Goal: Information Seeking & Learning: Check status

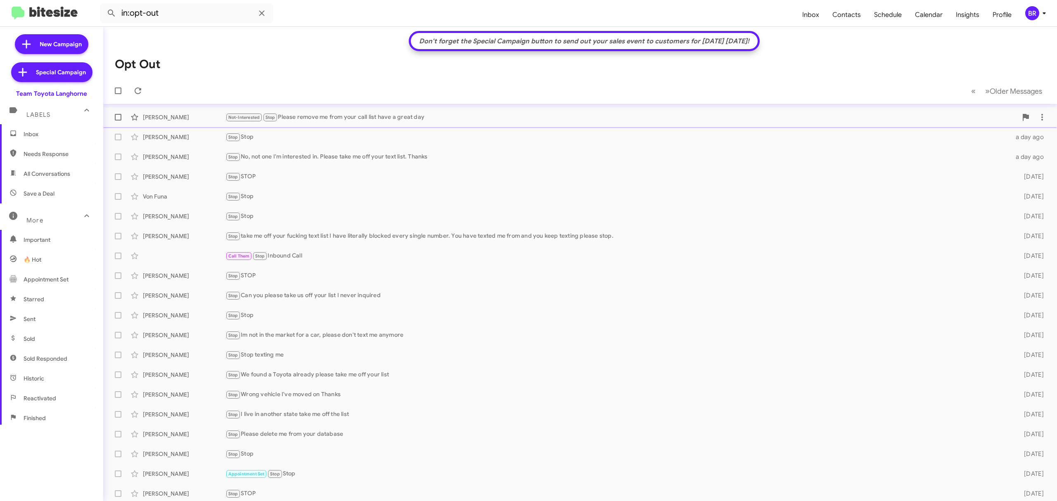
scroll to position [2, 0]
click at [1032, 10] on div "BR" at bounding box center [1032, 13] width 14 height 14
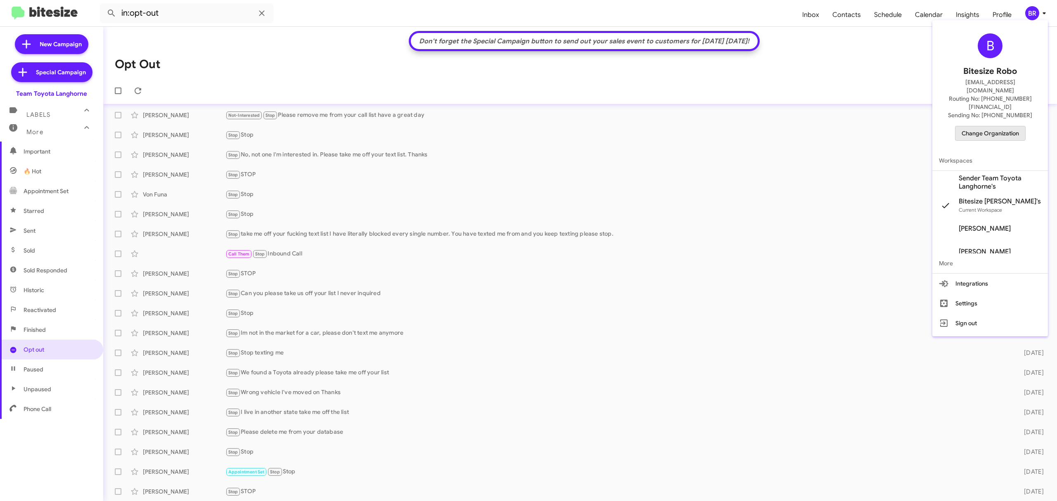
click at [990, 126] on span "Change Organization" at bounding box center [990, 133] width 57 height 14
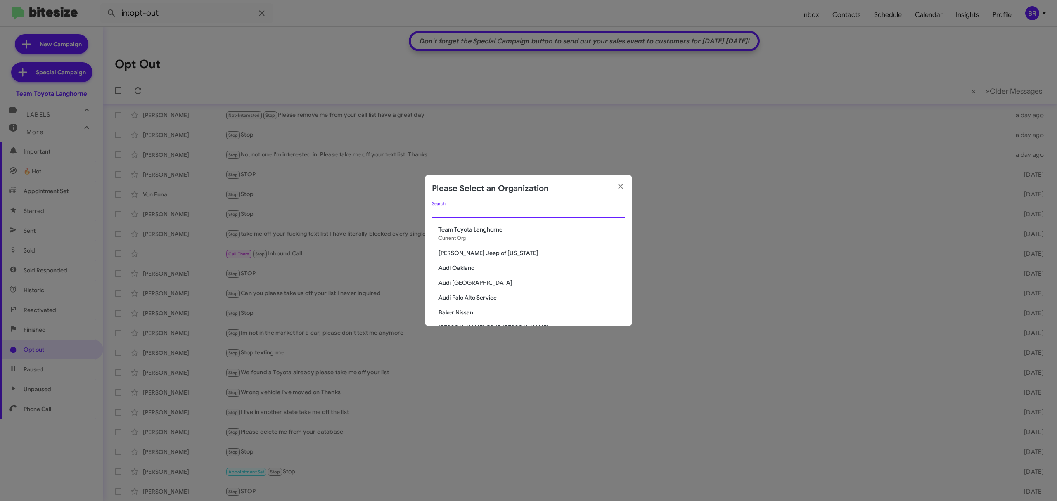
click at [542, 212] on input "Search" at bounding box center [528, 212] width 193 height 7
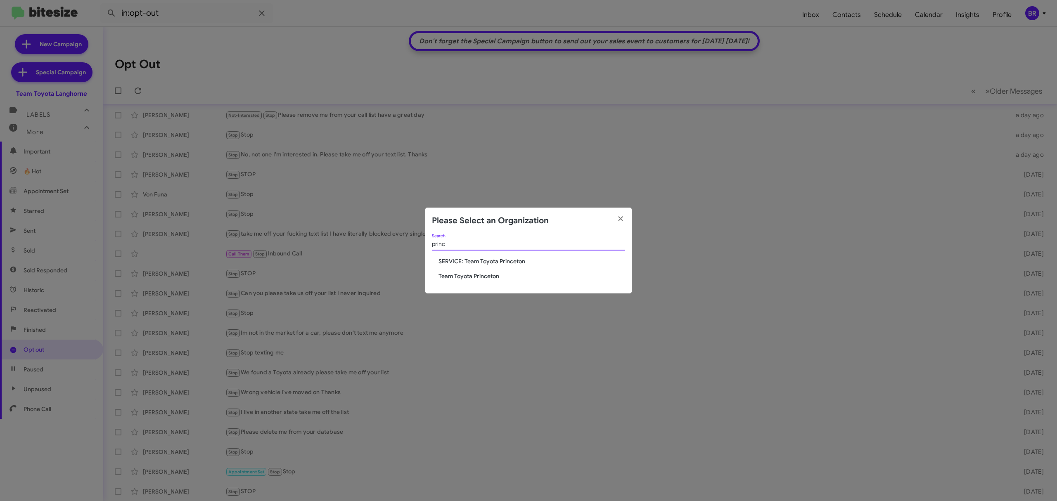
type input "princ"
click at [486, 278] on span "Team Toyota Princeton" at bounding box center [532, 276] width 187 height 8
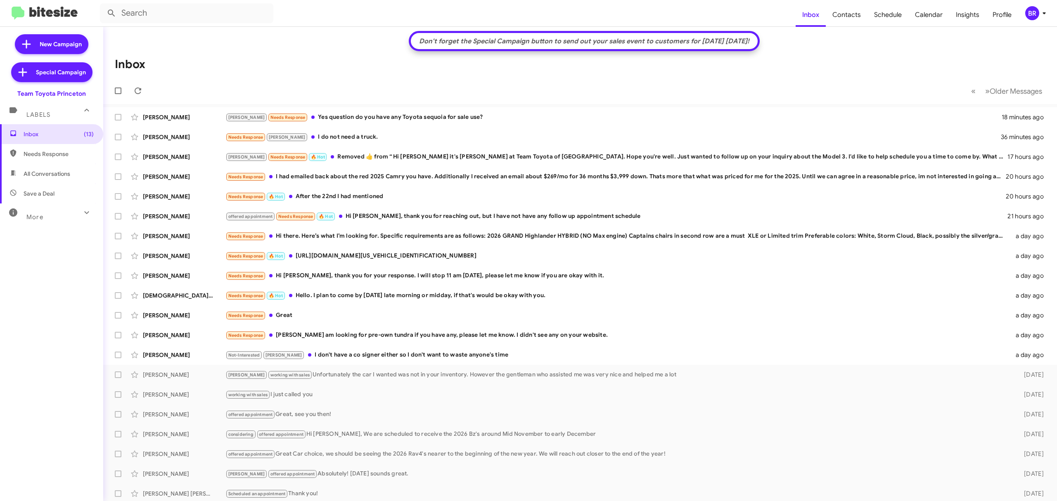
click at [56, 216] on div "More" at bounding box center [44, 213] width 74 height 15
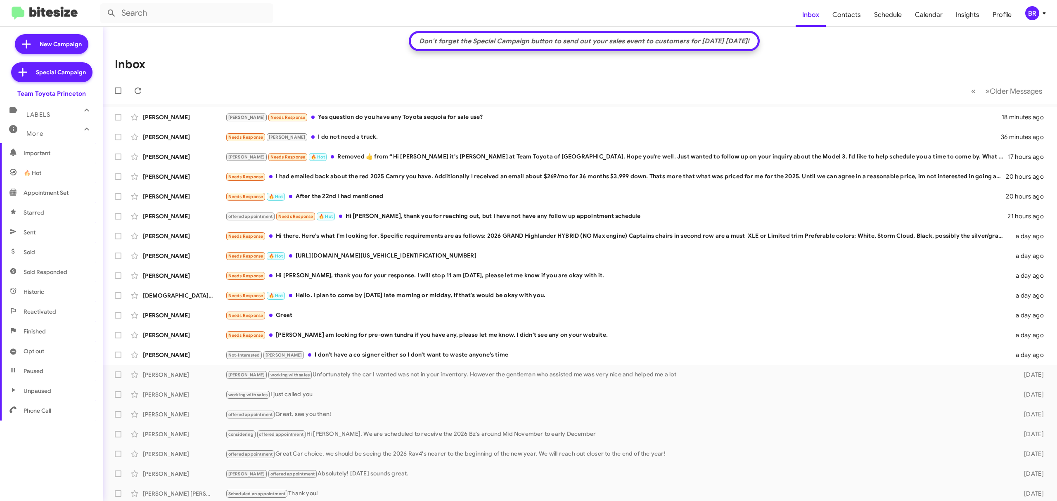
scroll to position [88, 0]
click at [45, 349] on span "Opt out" at bounding box center [51, 350] width 103 height 20
type input "in:opt-out"
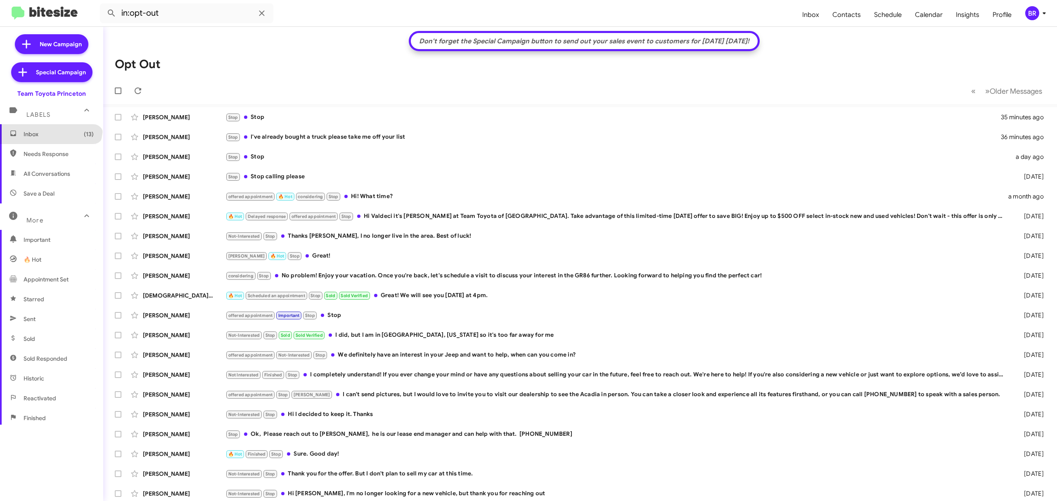
click at [50, 127] on span "Inbox (13)" at bounding box center [51, 134] width 103 height 20
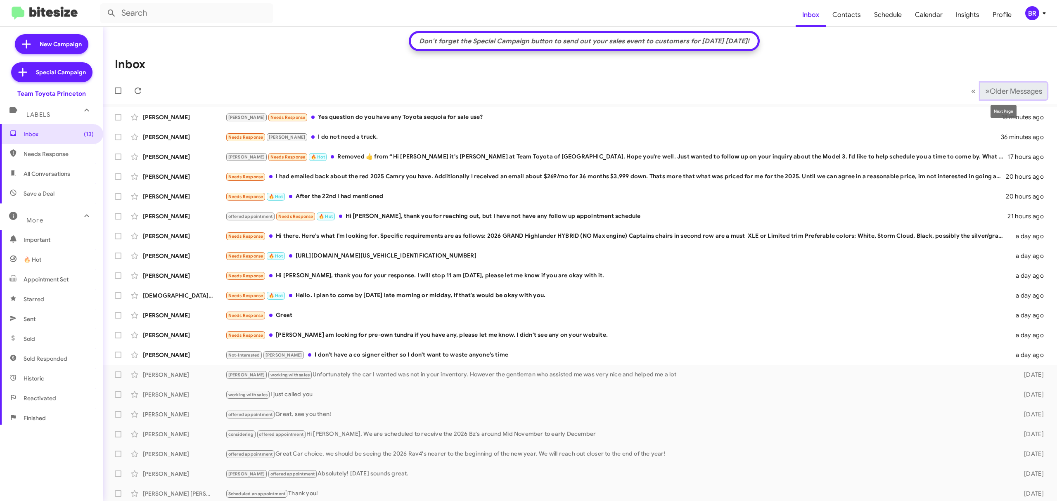
click at [999, 88] on span "Older Messages" at bounding box center [1016, 91] width 52 height 9
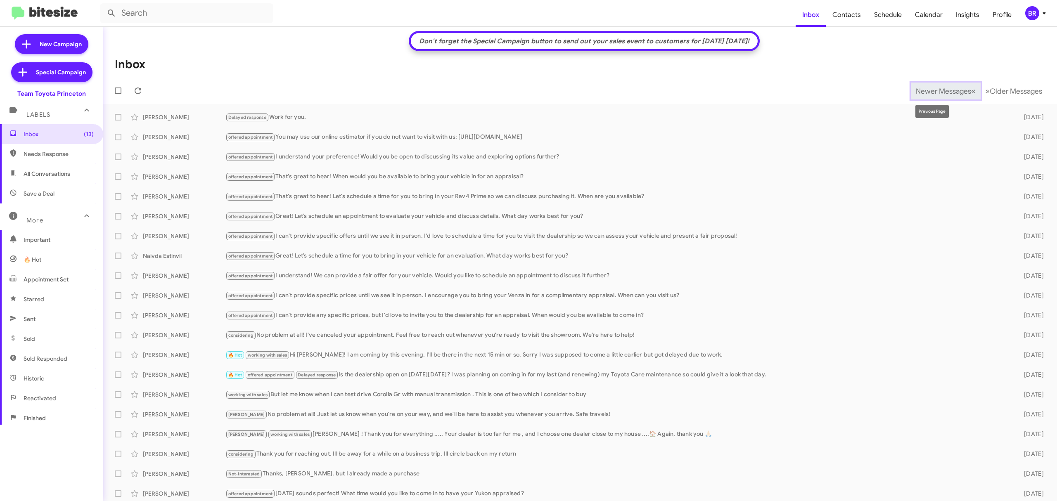
click at [942, 87] on span "Newer Messages" at bounding box center [943, 91] width 55 height 9
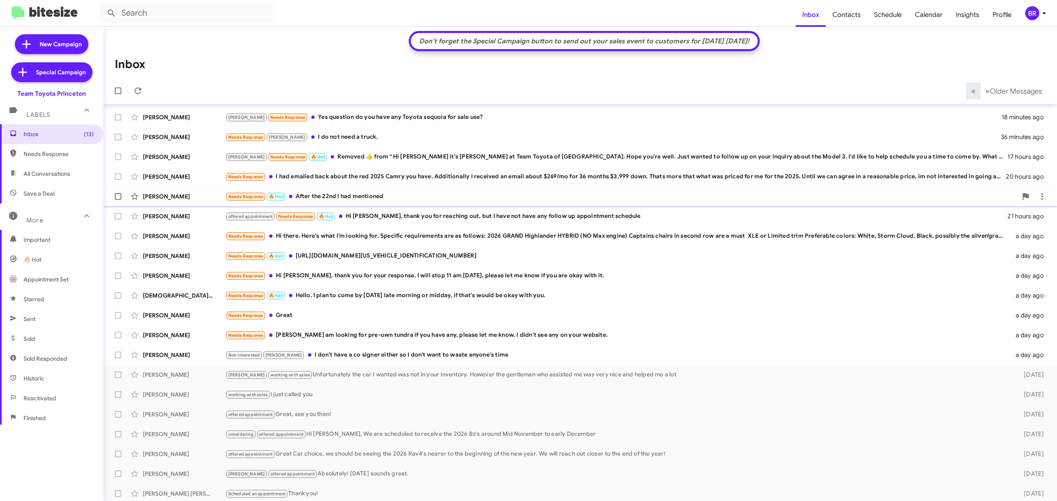
scroll to position [2, 0]
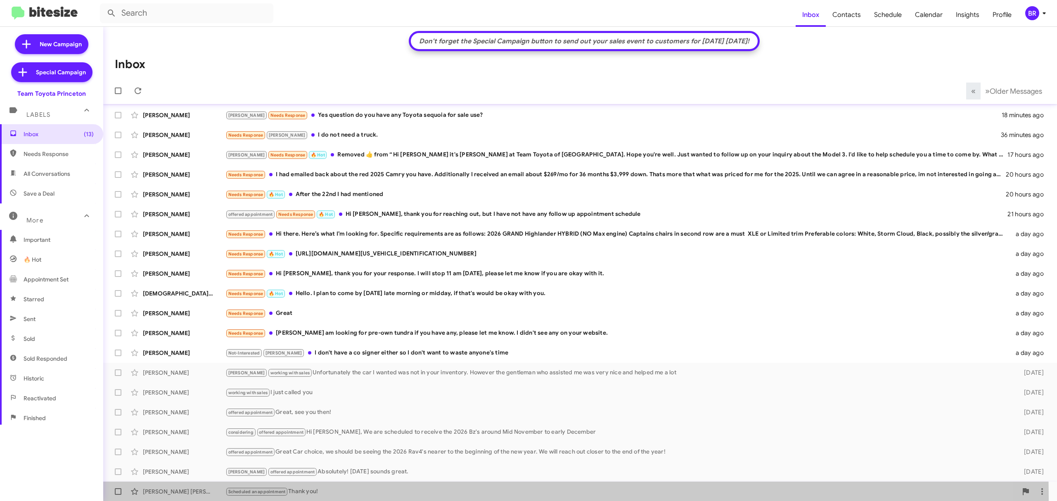
click at [349, 498] on div "Baquera Haidri Scheduled an appointment Thank you! 3 days ago" at bounding box center [580, 492] width 941 height 17
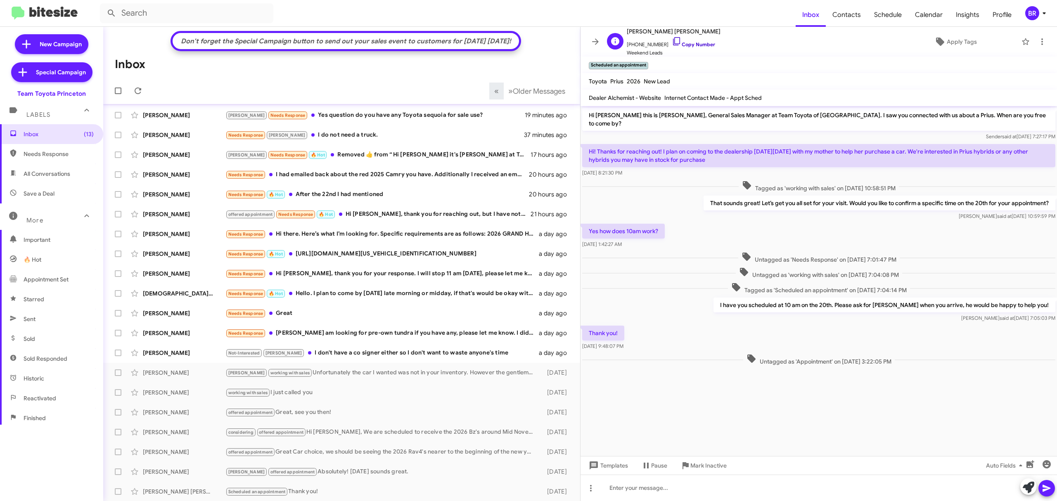
click at [686, 42] on link "Copy Number" at bounding box center [693, 44] width 43 height 6
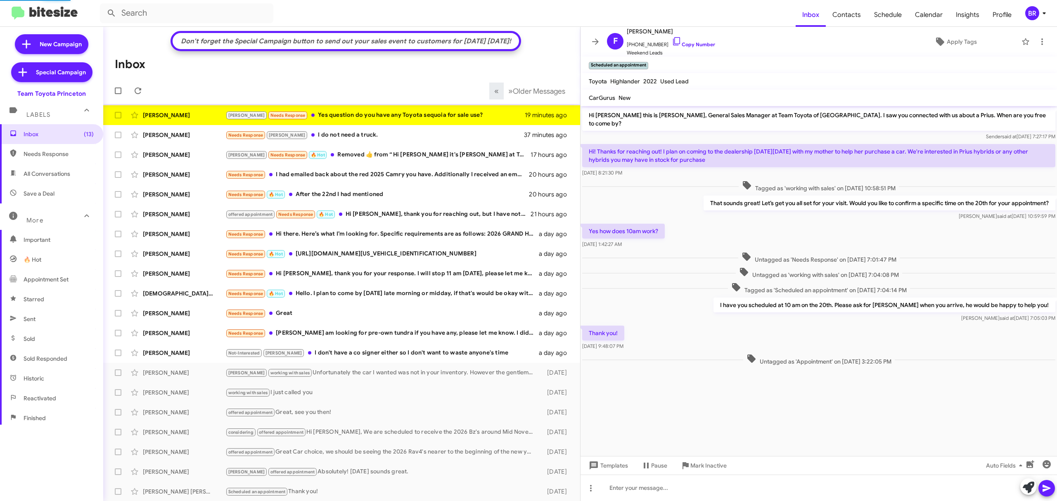
scroll to position [93, 0]
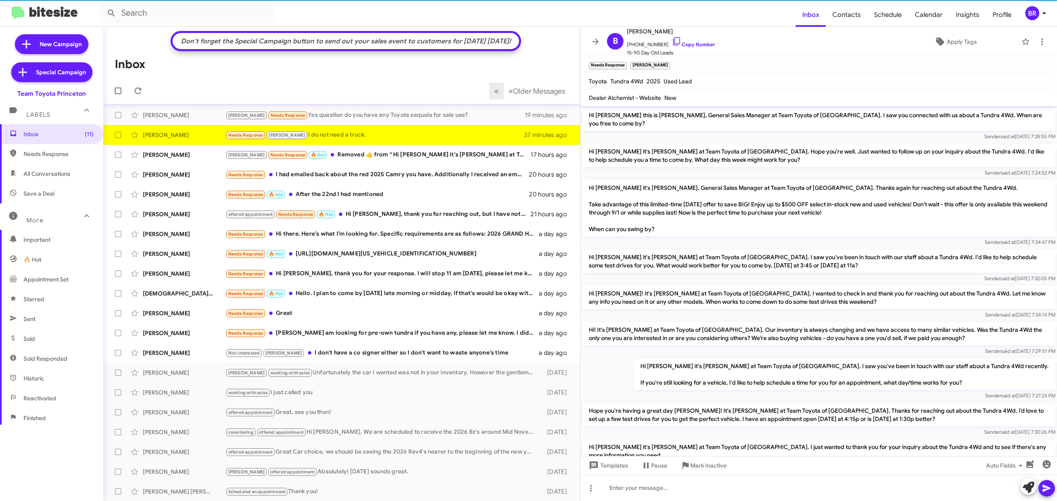
scroll to position [93, 0]
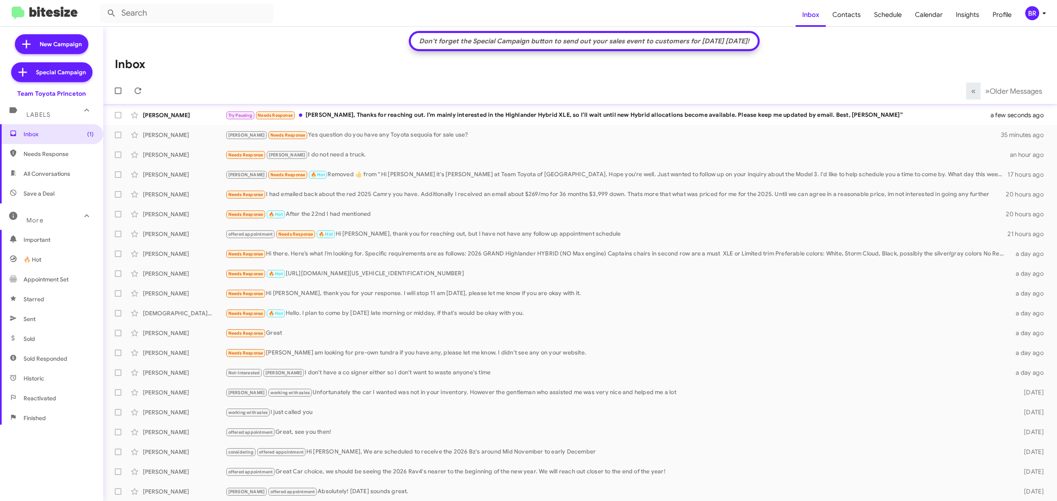
scroll to position [88, 0]
click at [51, 347] on span "Opt out" at bounding box center [51, 350] width 103 height 20
type input "in:opt-out"
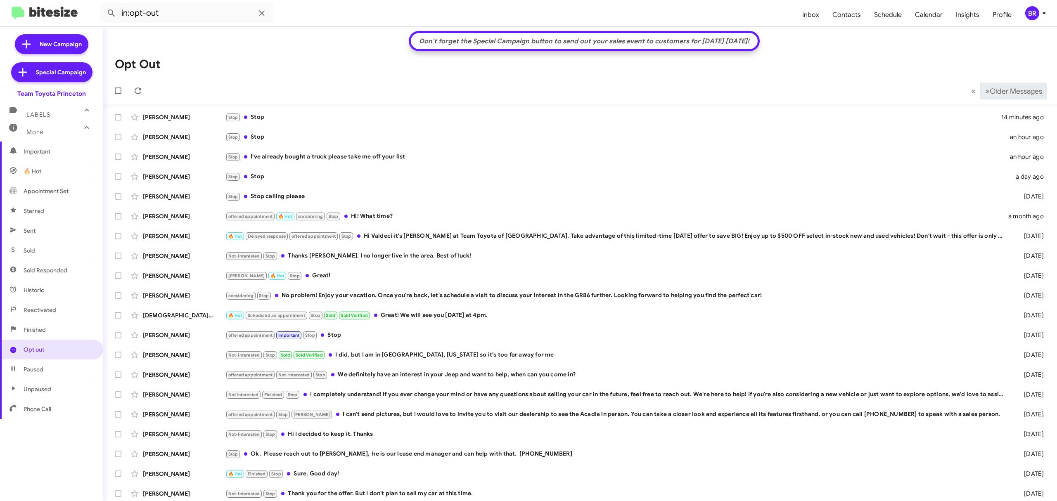
click at [999, 93] on span "Older Messages" at bounding box center [1016, 91] width 52 height 9
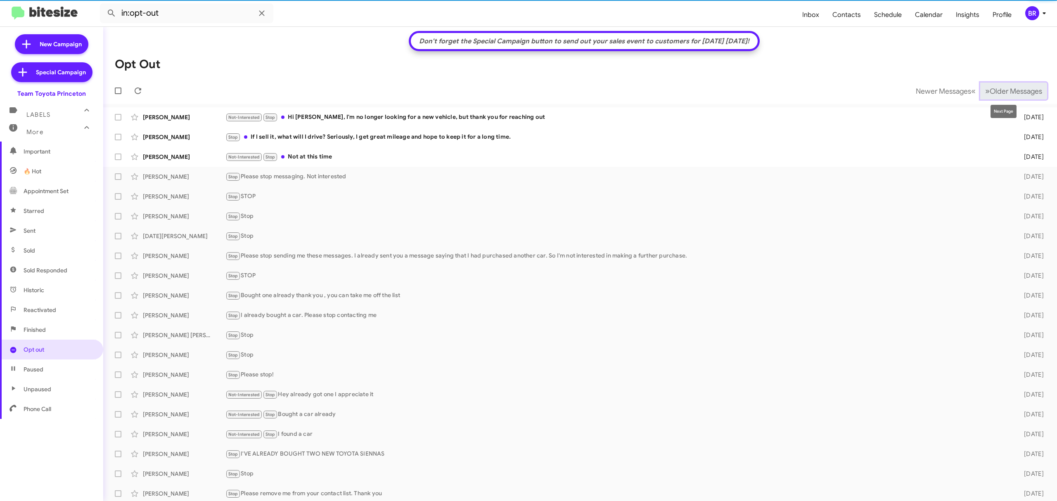
click at [1008, 91] on span "Older Messages" at bounding box center [1016, 91] width 52 height 9
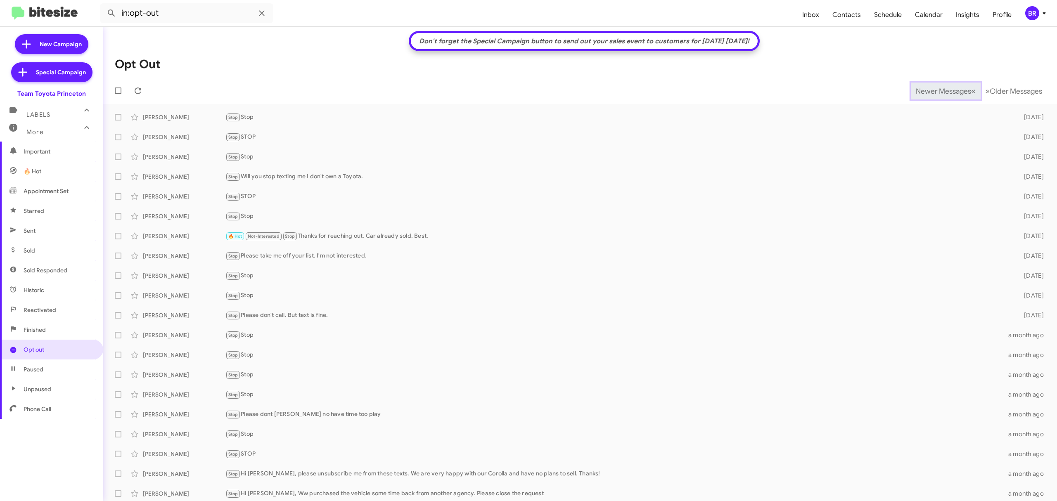
click at [937, 91] on span "Newer Messages" at bounding box center [943, 91] width 55 height 9
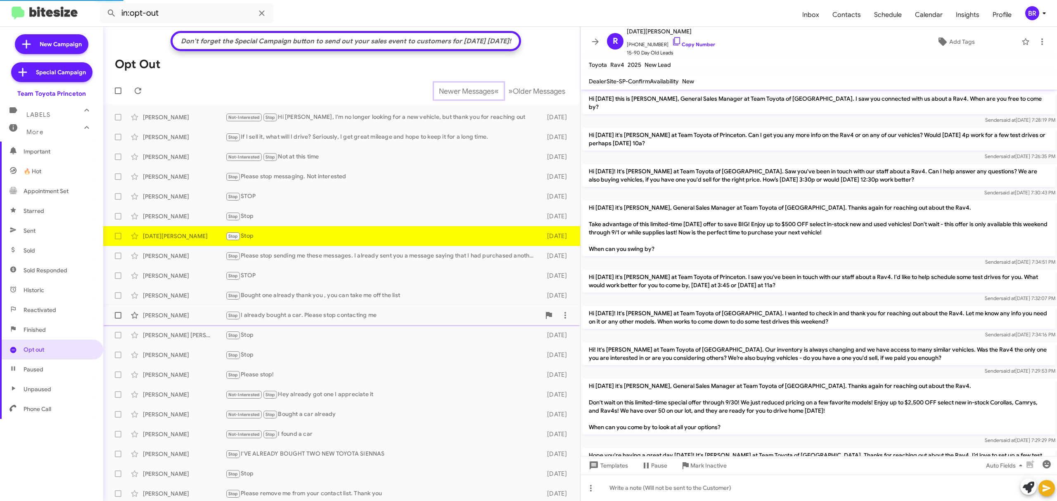
scroll to position [67, 0]
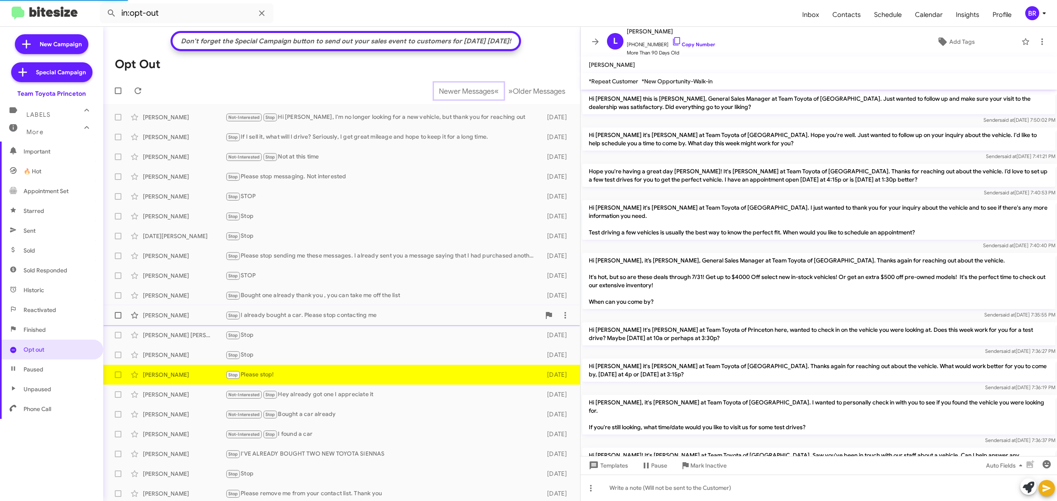
scroll to position [352, 0]
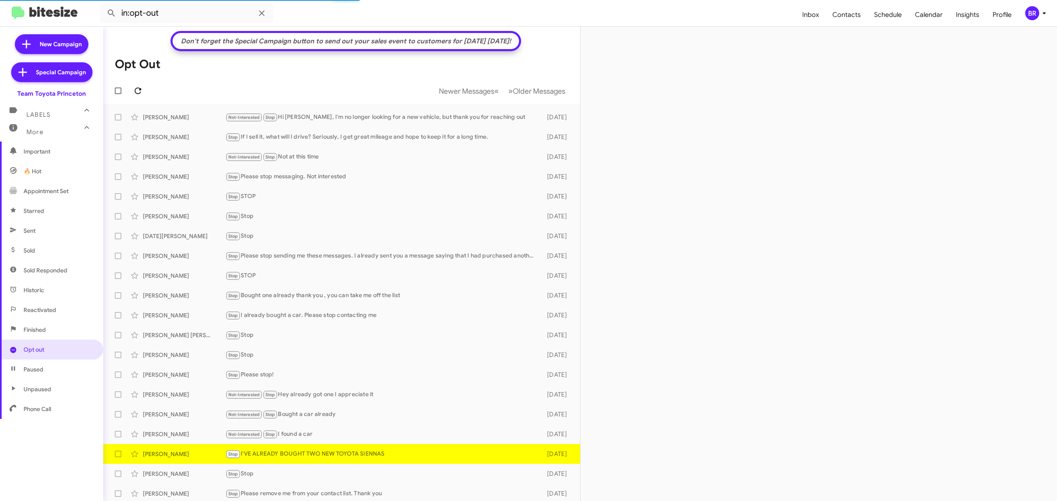
click at [138, 90] on icon at bounding box center [138, 91] width 10 height 10
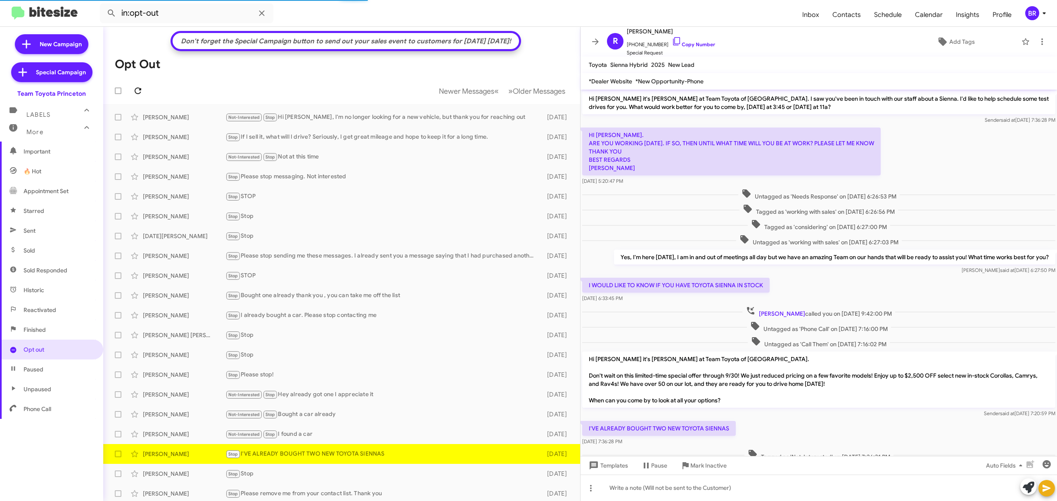
scroll to position [141, 0]
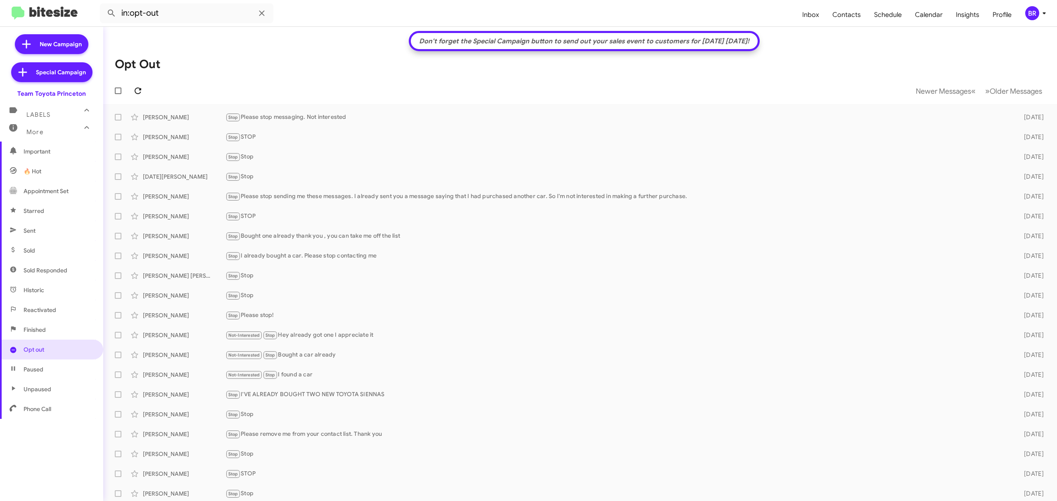
scroll to position [2, 0]
